Goal: Transaction & Acquisition: Download file/media

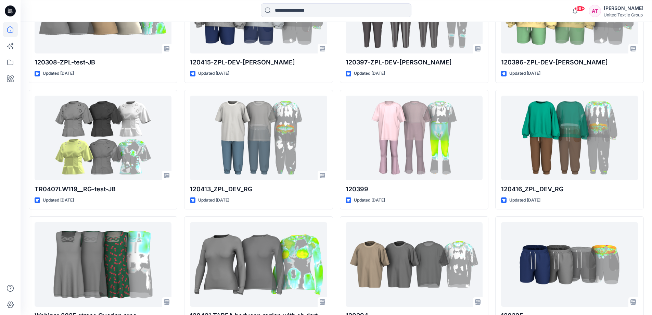
scroll to position [566, 0]
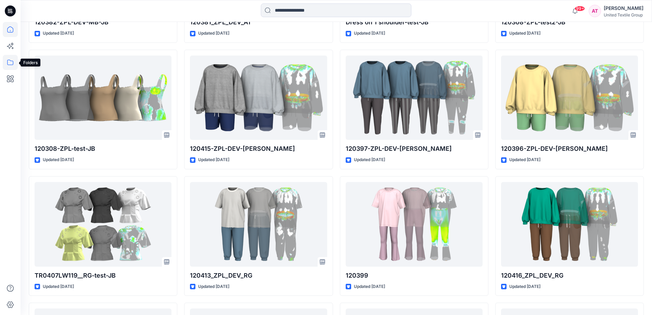
click at [7, 63] on icon at bounding box center [10, 62] width 15 height 15
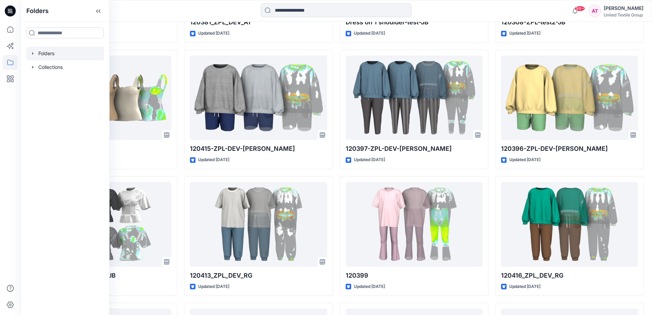
click at [59, 52] on div at bounding box center [65, 54] width 78 height 14
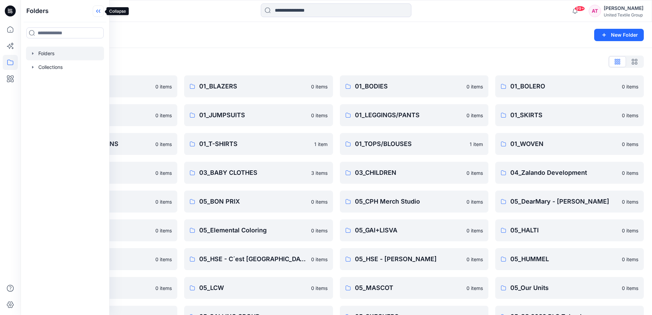
click at [99, 13] on icon at bounding box center [98, 10] width 11 height 11
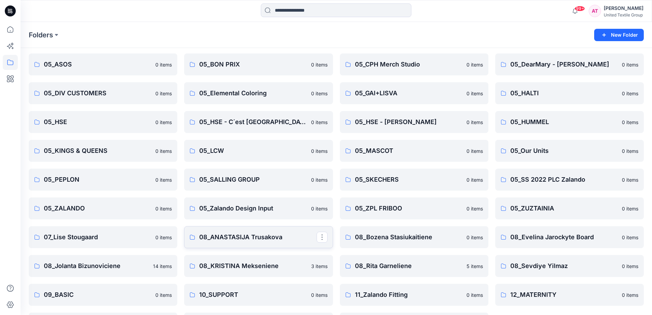
scroll to position [165, 0]
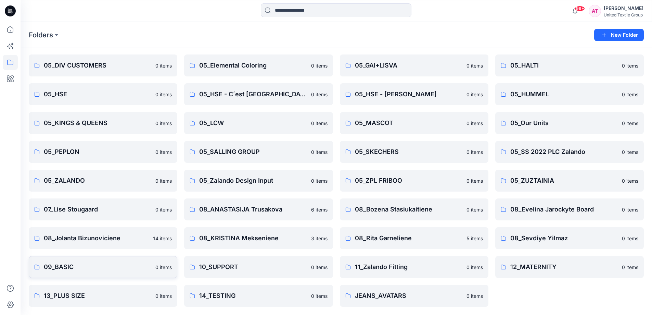
click at [125, 268] on p "09_BASIC" at bounding box center [98, 267] width 108 height 10
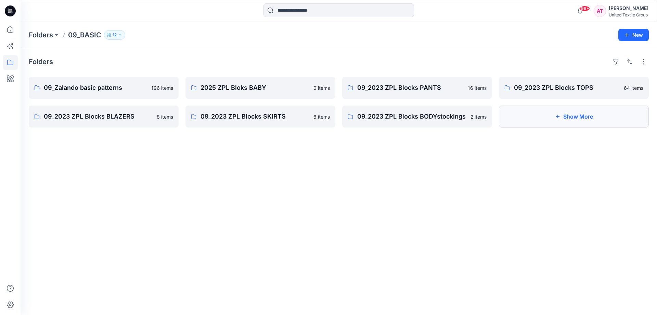
click at [556, 118] on icon "button" at bounding box center [557, 116] width 5 height 5
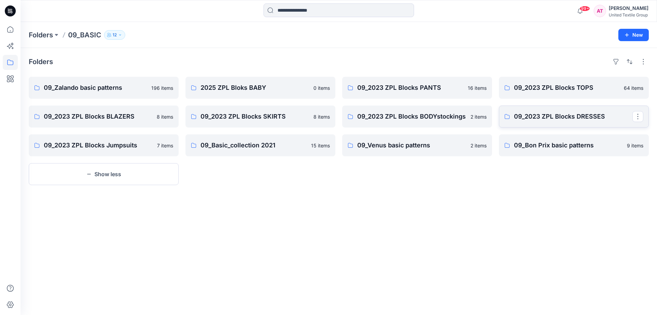
click at [563, 115] on p "09_2023 ZPL Blocks DRESSES" at bounding box center [573, 117] width 118 height 10
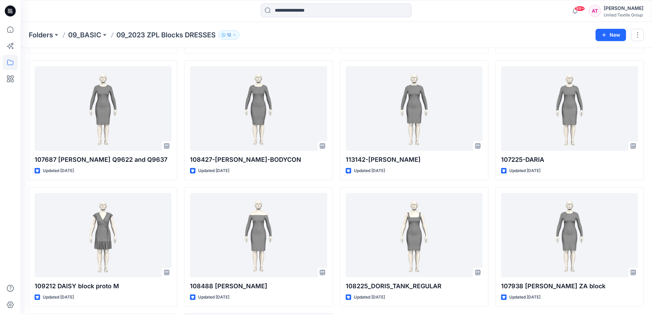
scroll to position [259, 0]
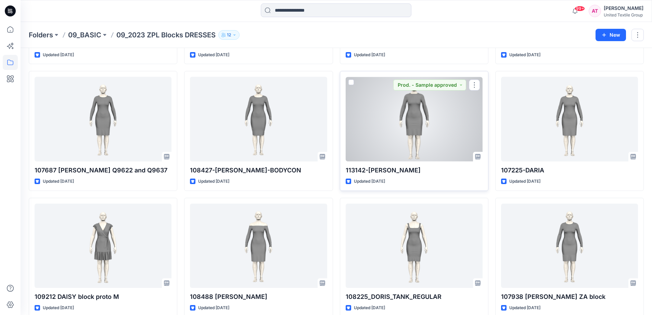
click at [376, 171] on p "113142-[PERSON_NAME]" at bounding box center [414, 170] width 137 height 10
click at [393, 130] on div at bounding box center [414, 119] width 137 height 85
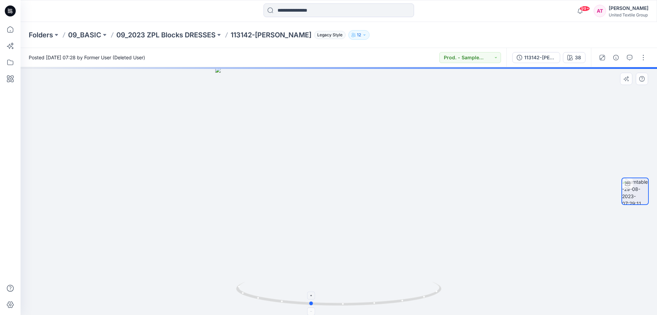
drag, startPoint x: 400, startPoint y: 297, endPoint x: 371, endPoint y: 305, distance: 29.8
click at [371, 305] on icon at bounding box center [339, 294] width 207 height 26
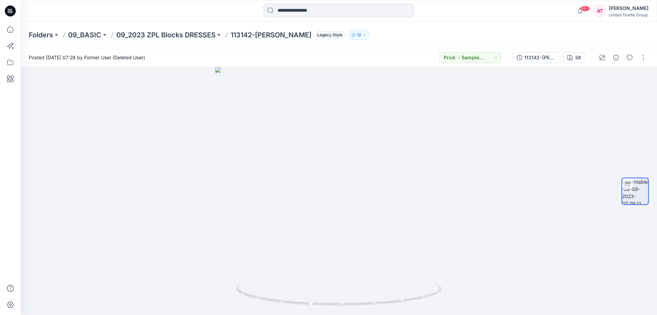
click at [646, 67] on div at bounding box center [622, 57] width 63 height 19
click at [642, 58] on button "button" at bounding box center [643, 57] width 11 height 11
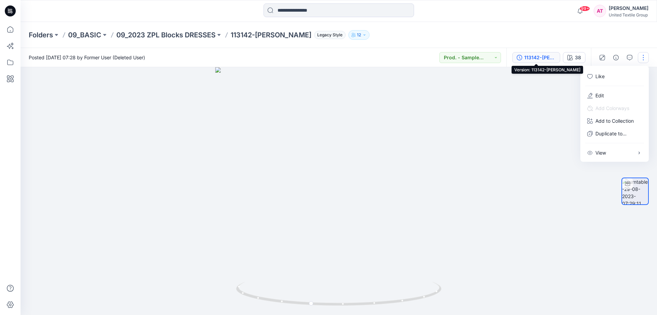
click at [547, 58] on div "113142-[PERSON_NAME]" at bounding box center [541, 58] width 32 height 8
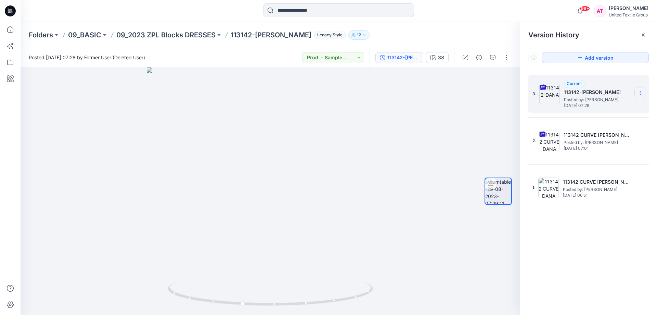
click at [643, 94] on section at bounding box center [640, 92] width 11 height 11
click at [598, 105] on span "Download Source BW File" at bounding box center [605, 106] width 57 height 8
click at [598, 105] on span "[DATE] 07:28" at bounding box center [598, 105] width 68 height 5
